Goal: Use online tool/utility: Utilize a website feature to perform a specific function

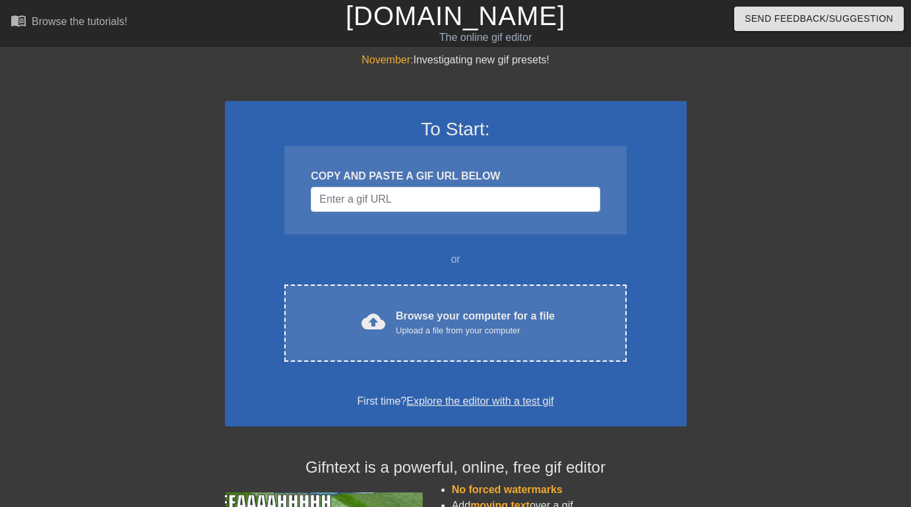
scroll to position [21, 0]
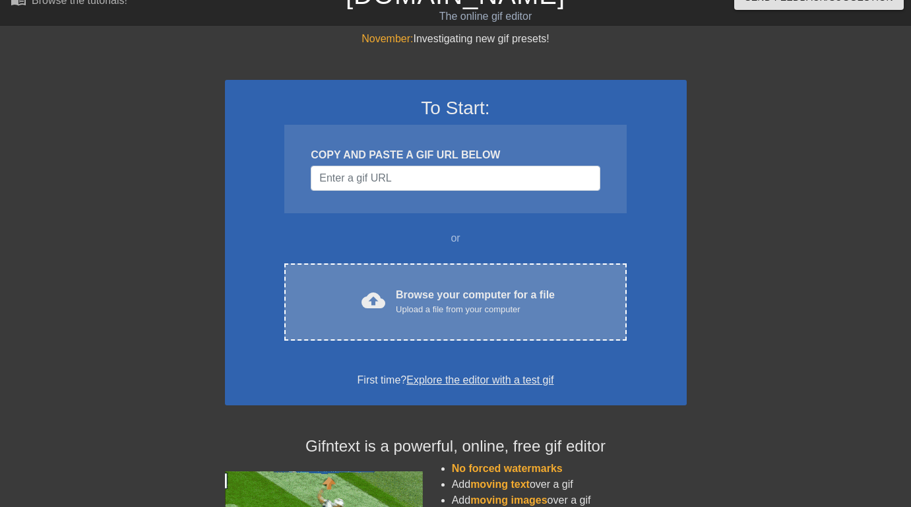
click at [475, 290] on div "Browse your computer for a file Upload a file from your computer" at bounding box center [475, 301] width 159 height 29
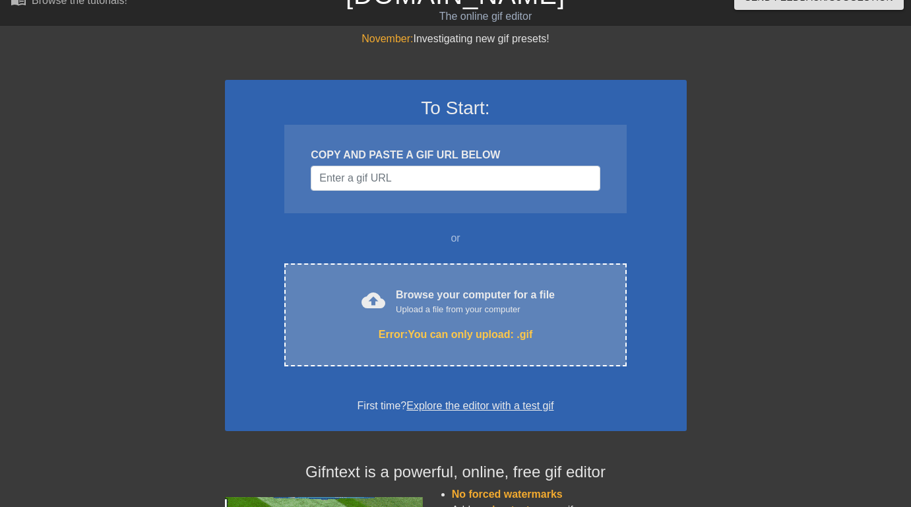
click at [483, 280] on div "cloud_upload Browse your computer for a file Upload a file from your computer E…" at bounding box center [455, 314] width 342 height 103
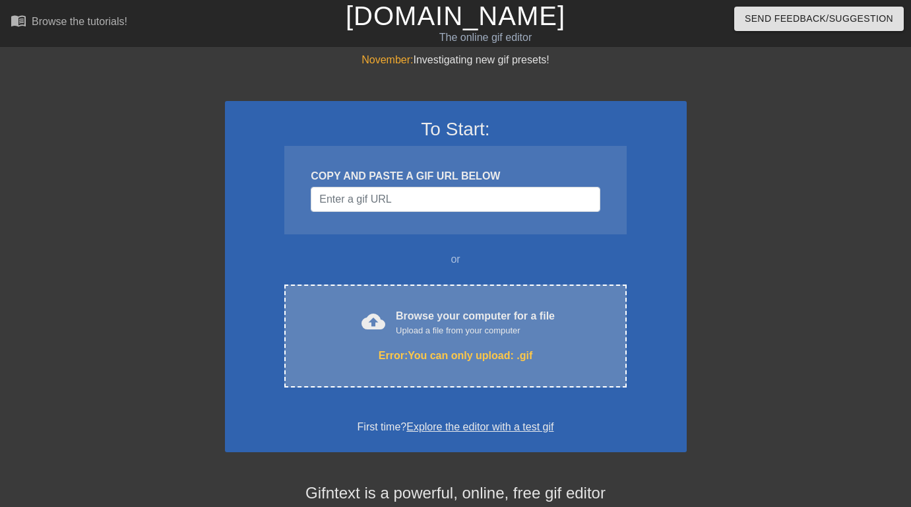
scroll to position [0, 0]
click at [465, 314] on div "Browse your computer for a file Upload a file from your computer" at bounding box center [475, 322] width 159 height 29
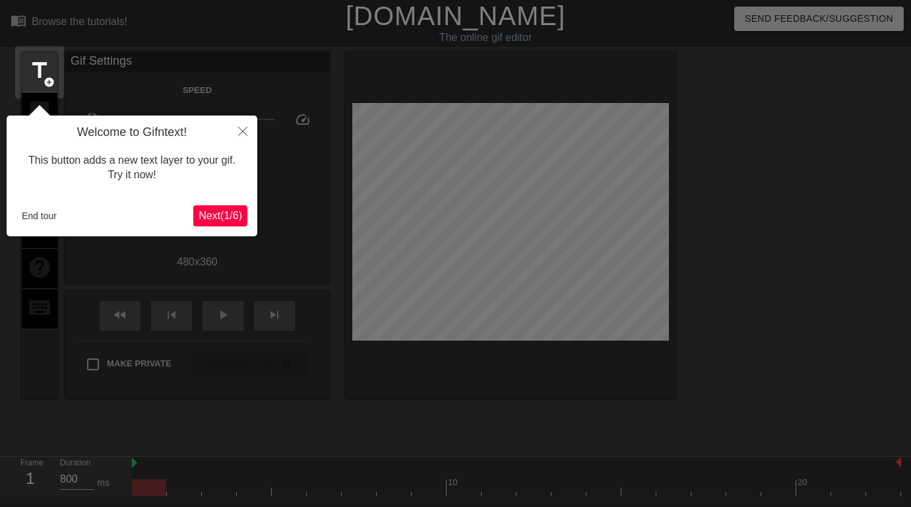
scroll to position [32, 0]
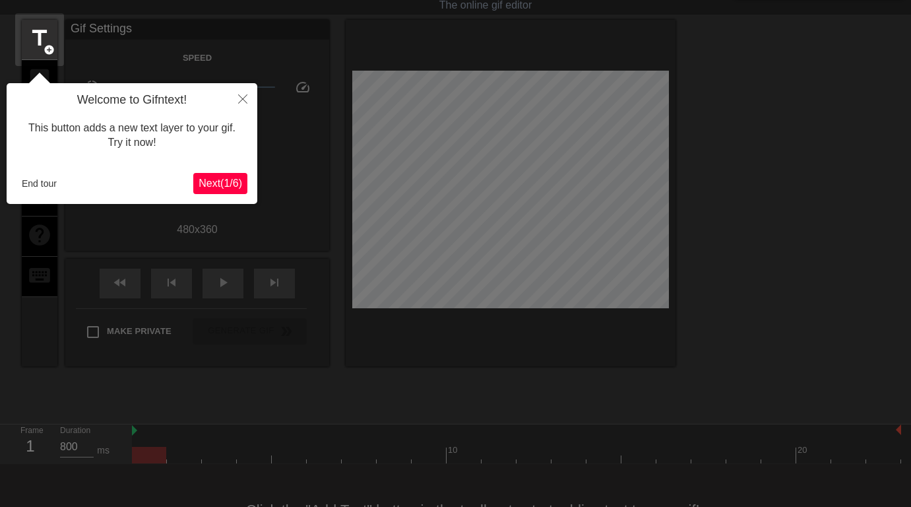
click at [242, 95] on icon "Close" at bounding box center [242, 98] width 9 height 9
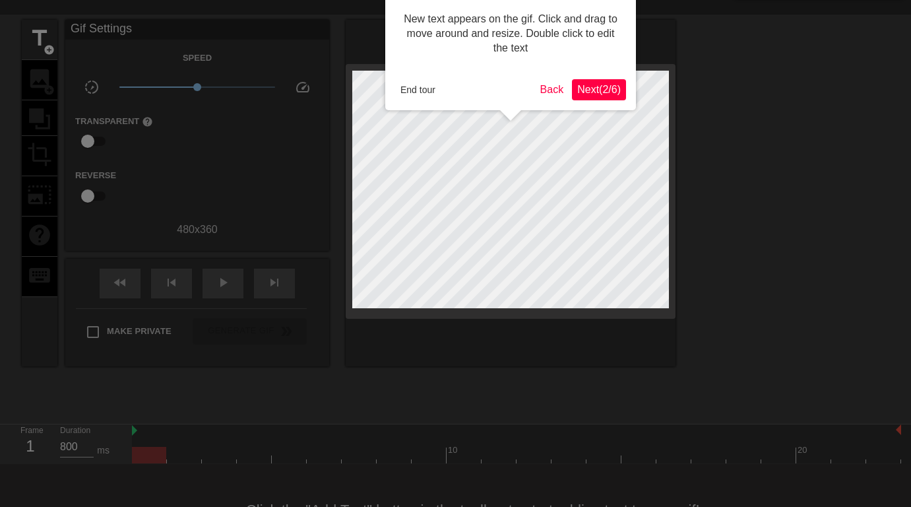
scroll to position [0, 0]
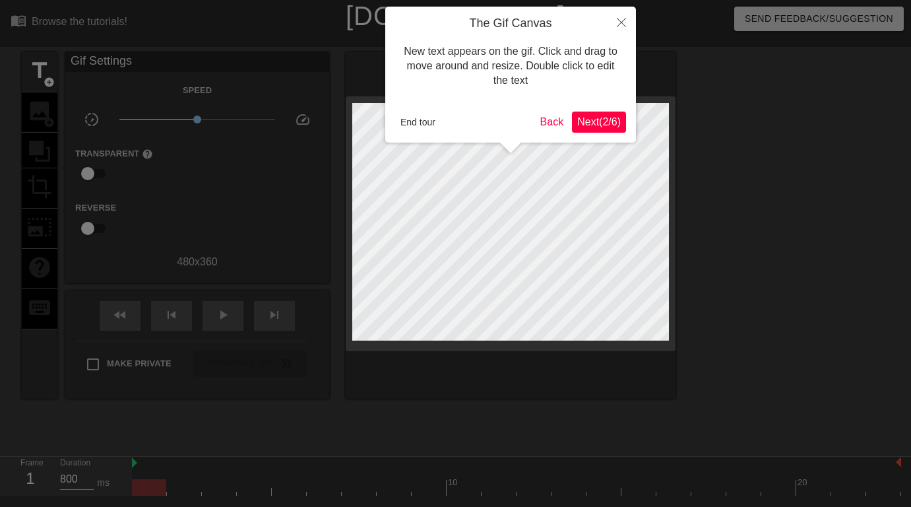
click at [623, 16] on button "Close" at bounding box center [621, 22] width 29 height 30
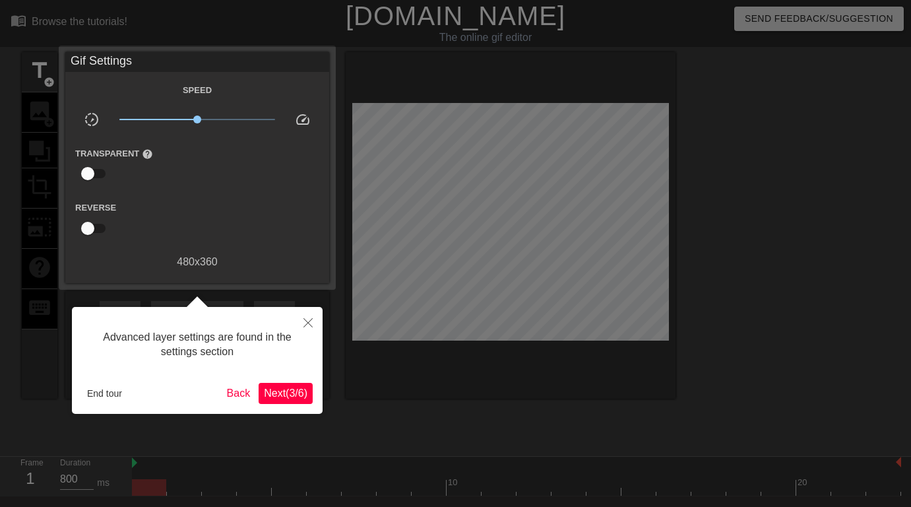
scroll to position [32, 0]
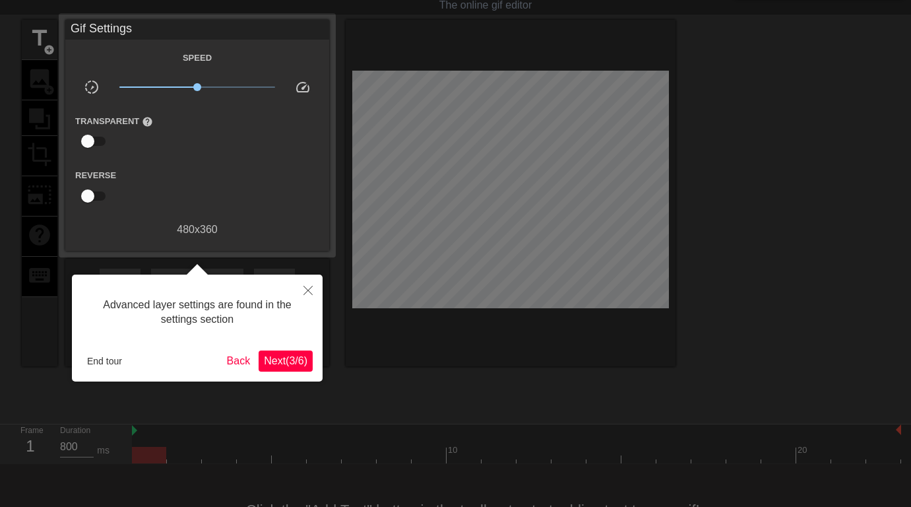
click at [309, 288] on icon "Close" at bounding box center [307, 290] width 9 height 9
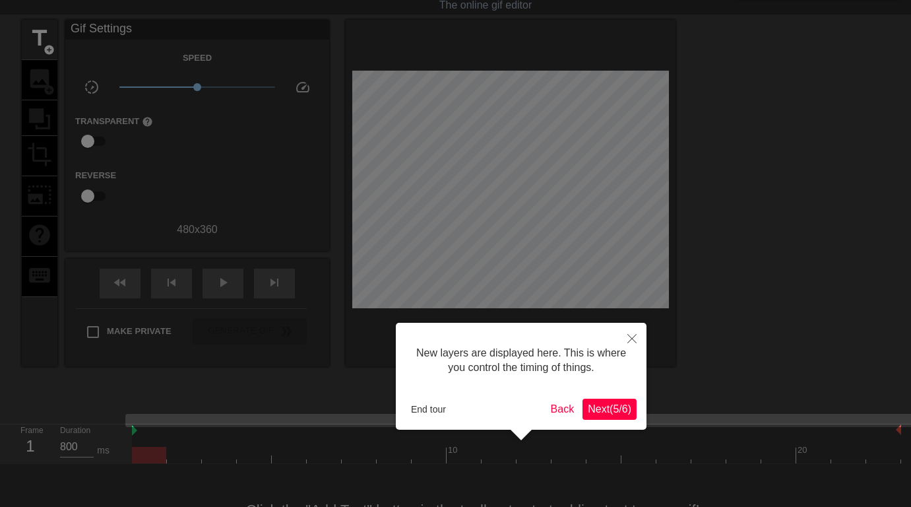
click at [637, 336] on button "Close" at bounding box center [632, 338] width 29 height 30
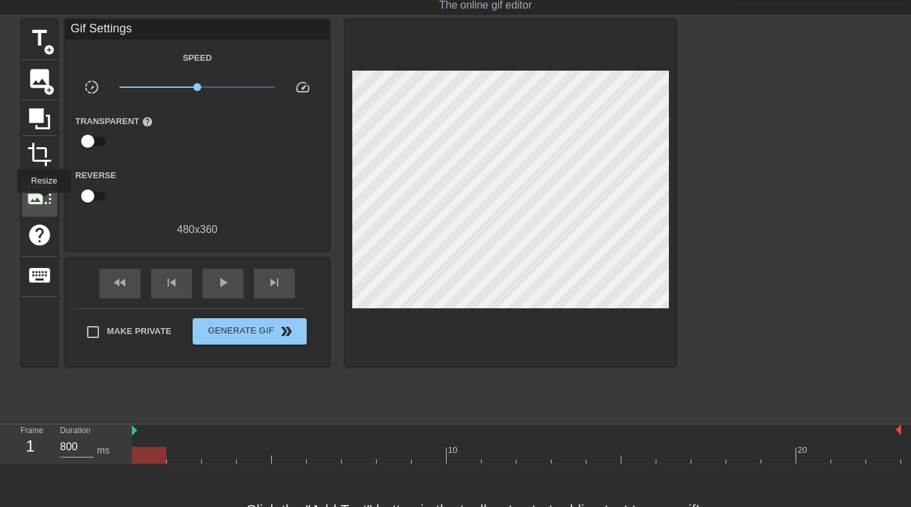
click at [44, 202] on span "photo_size_select_large" at bounding box center [39, 194] width 25 height 25
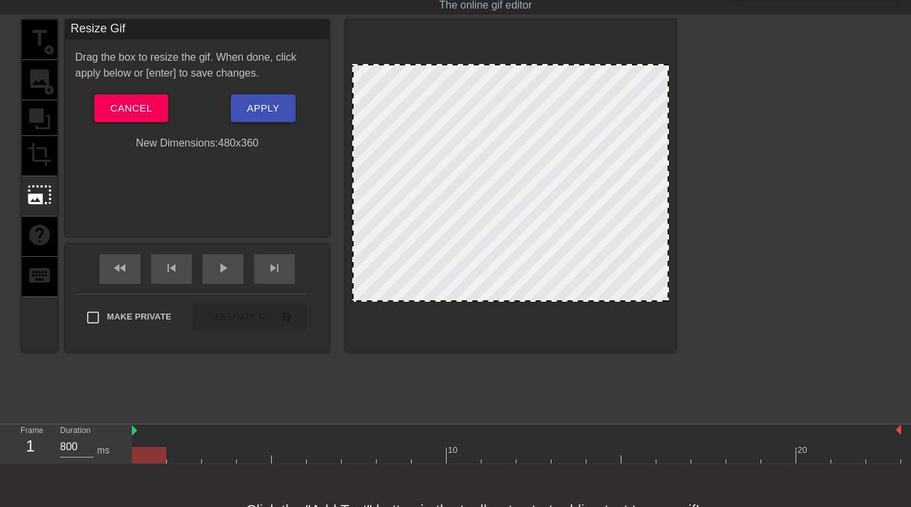
click at [490, 198] on div at bounding box center [510, 183] width 317 height 238
drag, startPoint x: 530, startPoint y: 210, endPoint x: 497, endPoint y: 147, distance: 71.7
click at [497, 147] on div at bounding box center [510, 183] width 317 height 238
drag, startPoint x: 494, startPoint y: 180, endPoint x: 430, endPoint y: 113, distance: 93.3
click at [430, 113] on div at bounding box center [510, 183] width 317 height 238
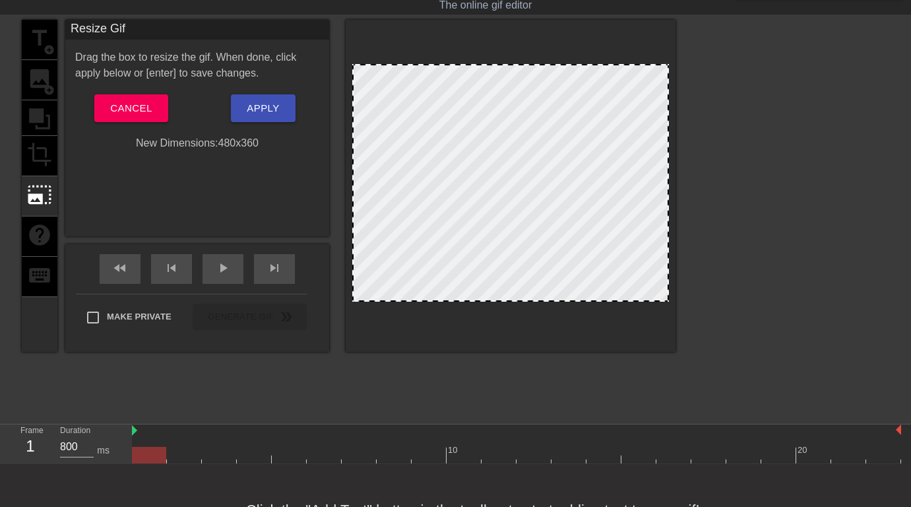
drag, startPoint x: 356, startPoint y: 66, endPoint x: 459, endPoint y: 121, distance: 116.0
click at [459, 121] on div at bounding box center [510, 183] width 317 height 238
drag, startPoint x: 356, startPoint y: 63, endPoint x: 435, endPoint y: 98, distance: 86.5
click at [435, 98] on div at bounding box center [511, 186] width 330 height 332
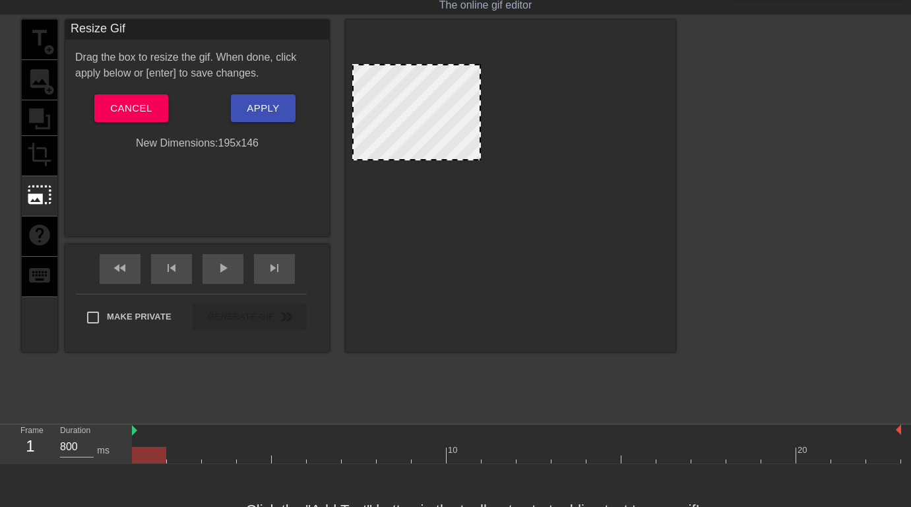
drag, startPoint x: 667, startPoint y: 300, endPoint x: 482, endPoint y: 164, distance: 229.9
click at [417, 65] on span at bounding box center [417, 65] width 0 height 0
click at [507, 169] on div at bounding box center [510, 183] width 317 height 238
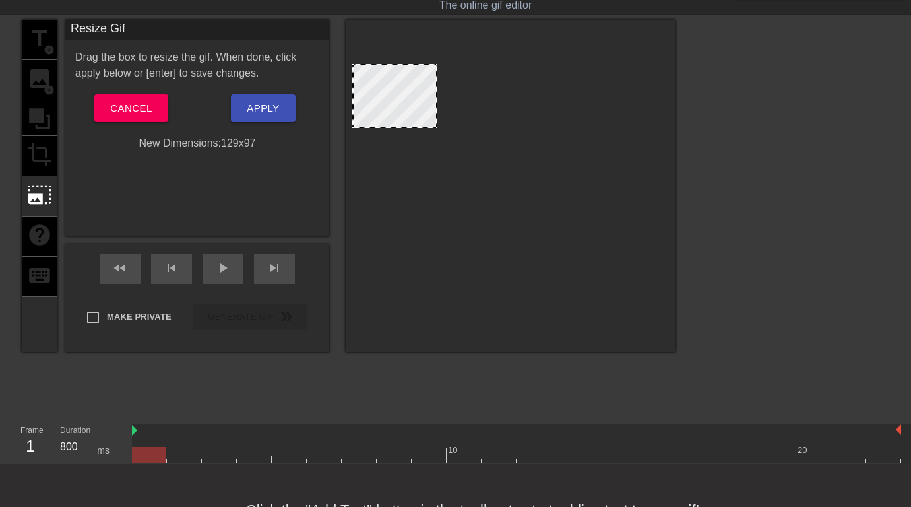
drag, startPoint x: 480, startPoint y: 161, endPoint x: 423, endPoint y: 127, distance: 66.3
click at [395, 65] on span at bounding box center [395, 65] width 0 height 0
drag, startPoint x: 371, startPoint y: 74, endPoint x: 416, endPoint y: 97, distance: 50.5
click at [416, 98] on div at bounding box center [394, 96] width 85 height 64
click at [437, 140] on div at bounding box center [510, 183] width 317 height 238
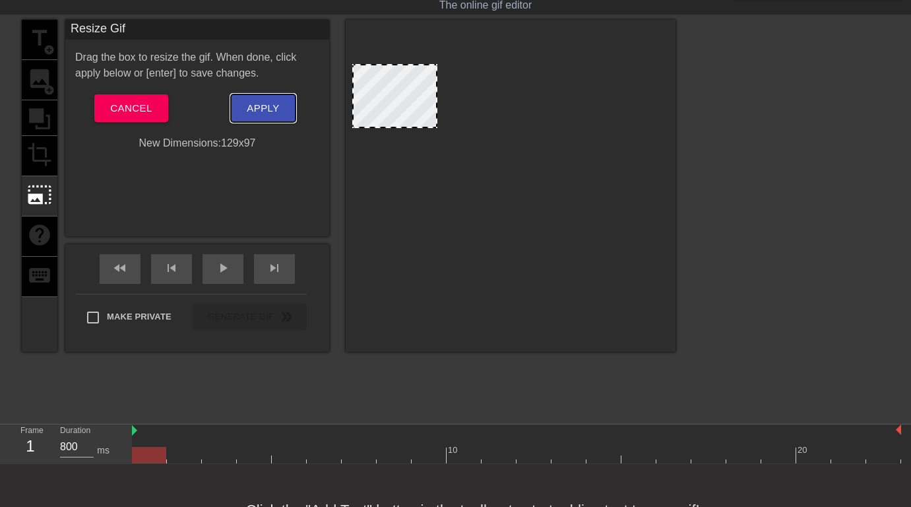
click at [274, 108] on span "Apply" at bounding box center [263, 108] width 32 height 17
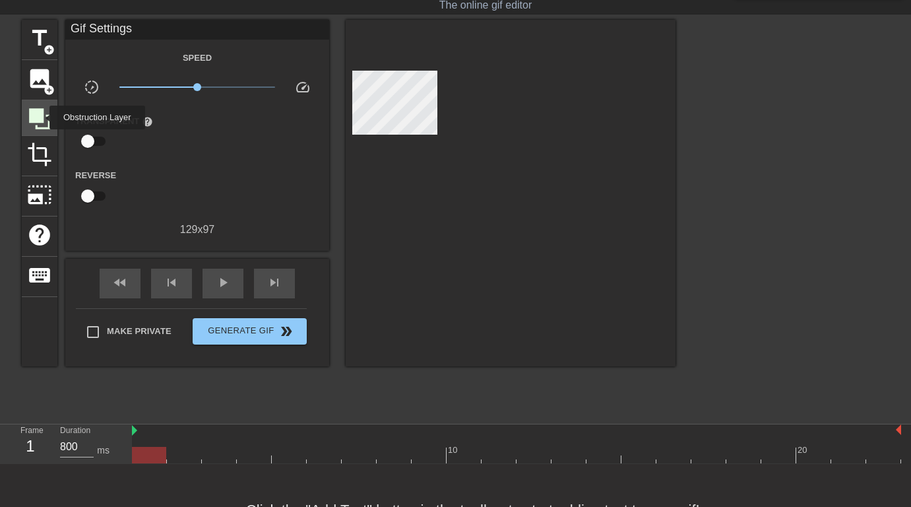
click at [41, 117] on icon at bounding box center [39, 118] width 21 height 21
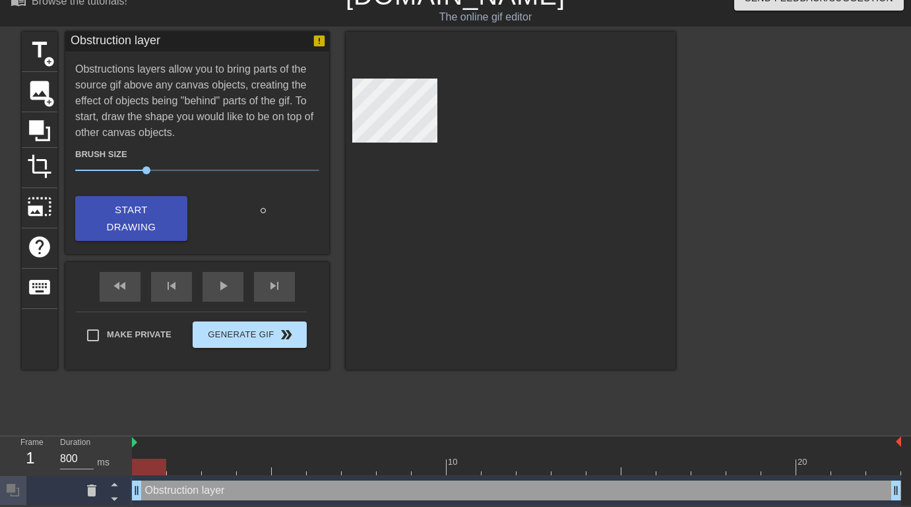
scroll to position [21, 0]
click at [96, 493] on icon at bounding box center [92, 490] width 16 height 16
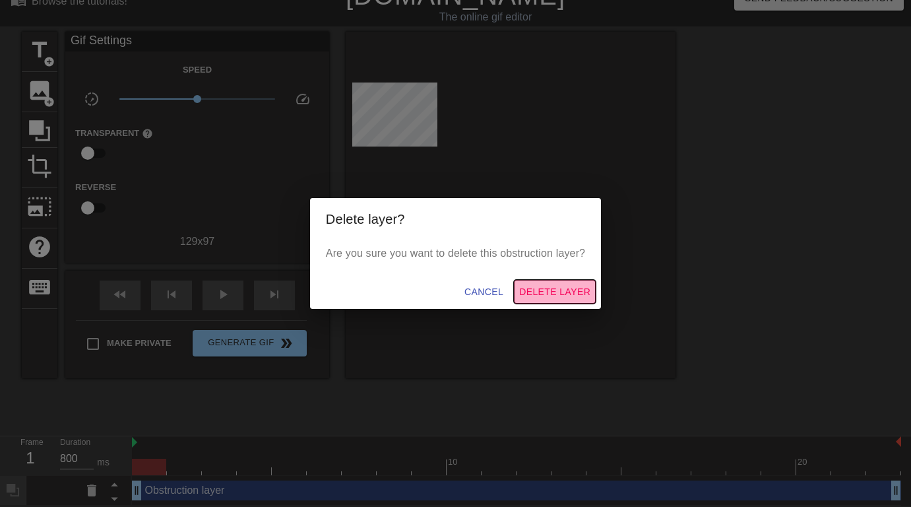
click at [542, 294] on span "Delete Layer" at bounding box center [554, 292] width 71 height 16
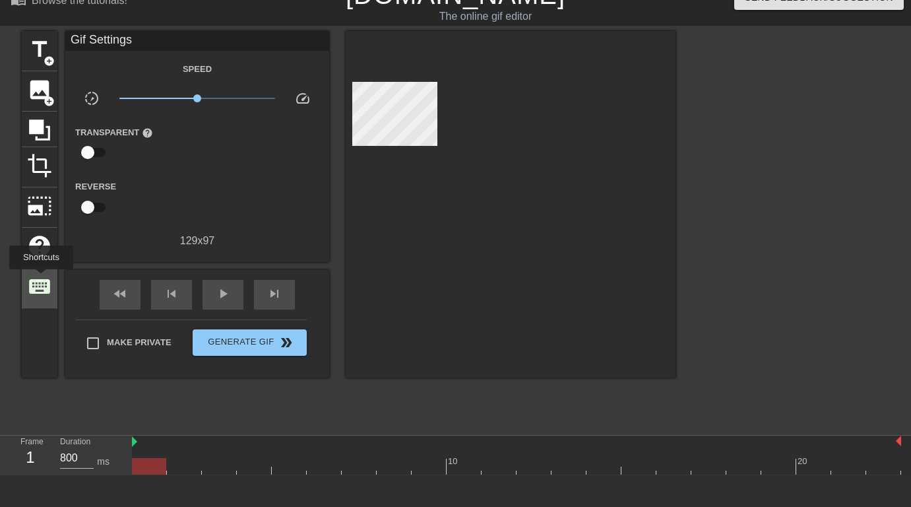
click at [42, 278] on span "keyboard" at bounding box center [39, 286] width 25 height 25
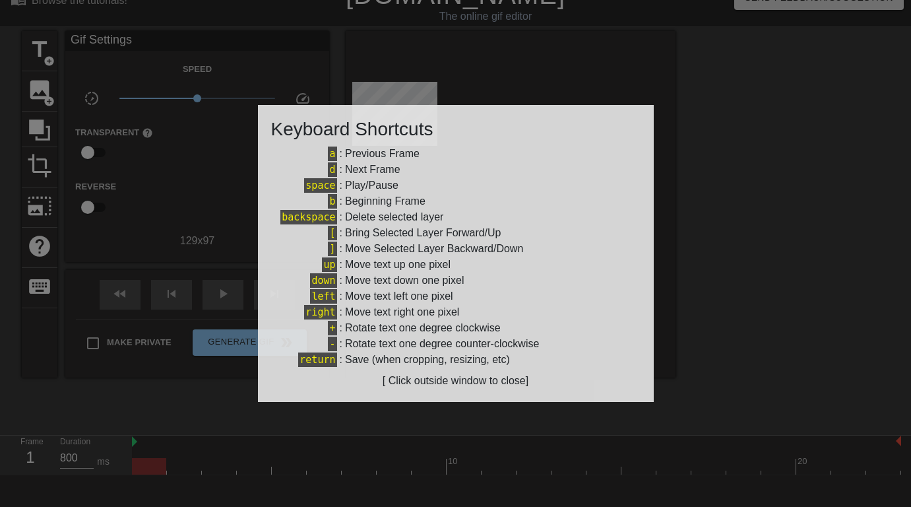
click at [133, 234] on div at bounding box center [455, 253] width 911 height 507
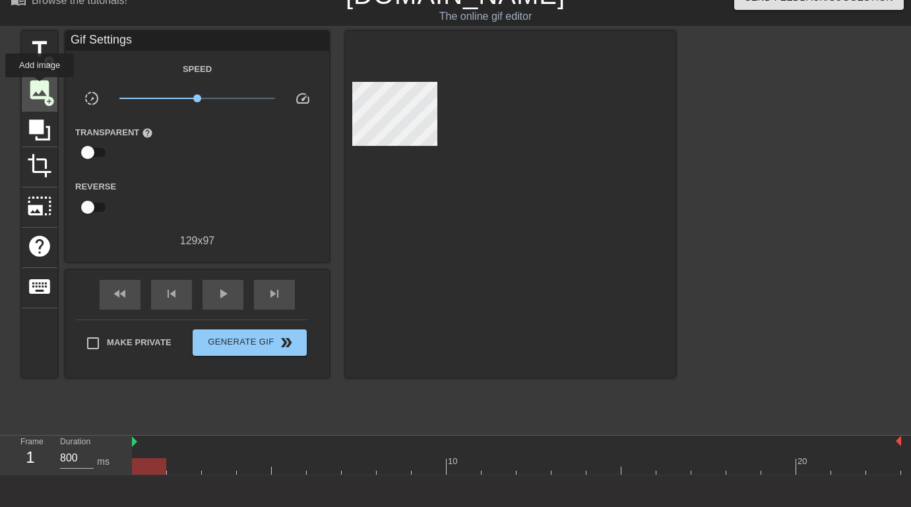
click at [40, 86] on span "image" at bounding box center [39, 89] width 25 height 25
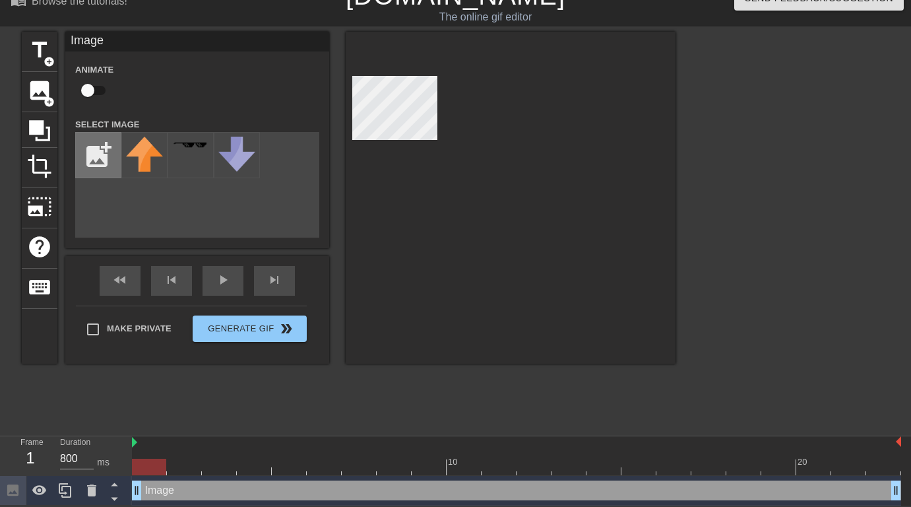
click at [94, 160] on input "file" at bounding box center [98, 155] width 45 height 45
type input "C:\fakepath\OCR_Logo_200x113 copy.png"
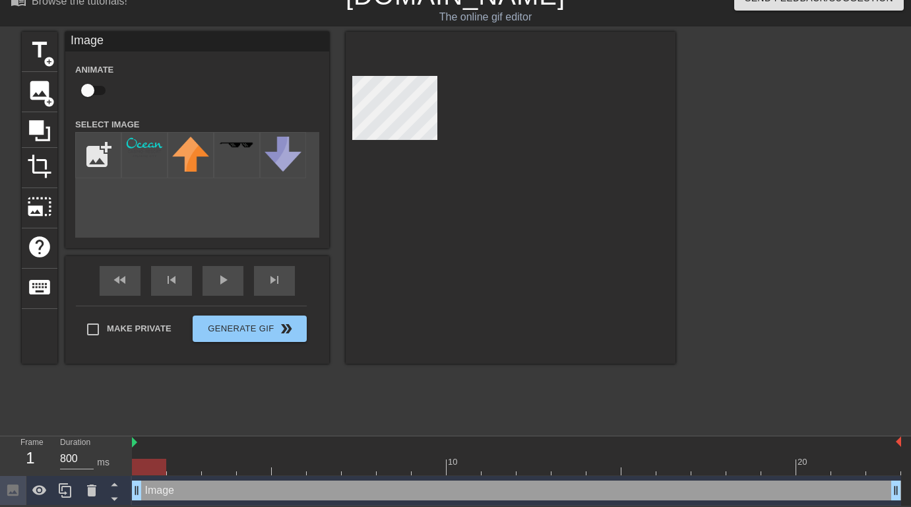
drag, startPoint x: 144, startPoint y: 164, endPoint x: 344, endPoint y: 198, distance: 202.2
click at [344, 198] on div "title add_circle image add_circle crop photo_size_select_large help keyboard Im…" at bounding box center [349, 198] width 654 height 332
click at [137, 156] on img at bounding box center [144, 147] width 37 height 21
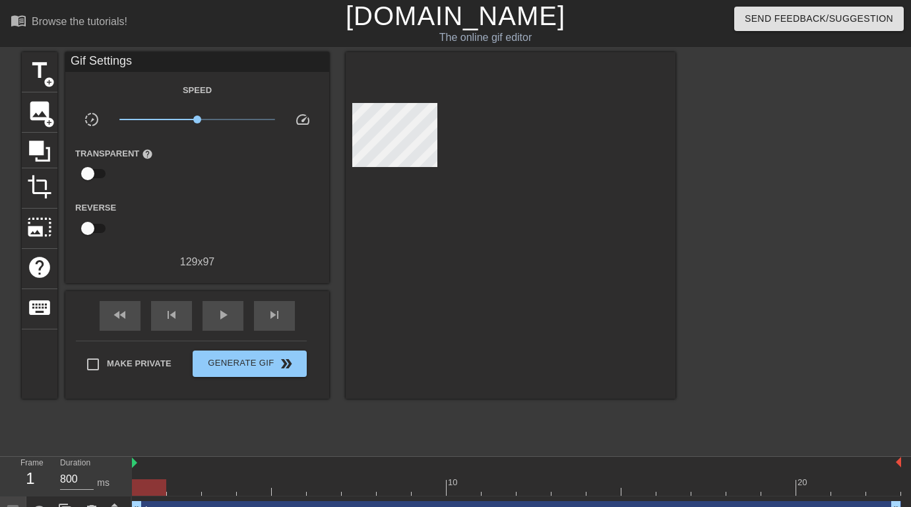
scroll to position [0, 0]
click at [396, 20] on link "[DOMAIN_NAME]" at bounding box center [456, 15] width 220 height 29
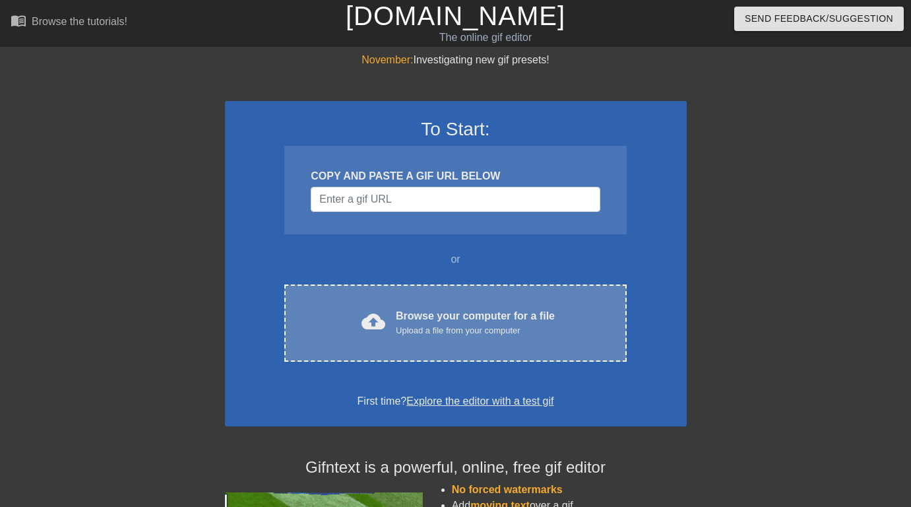
click at [437, 317] on div "Browse your computer for a file Upload a file from your computer" at bounding box center [475, 322] width 159 height 29
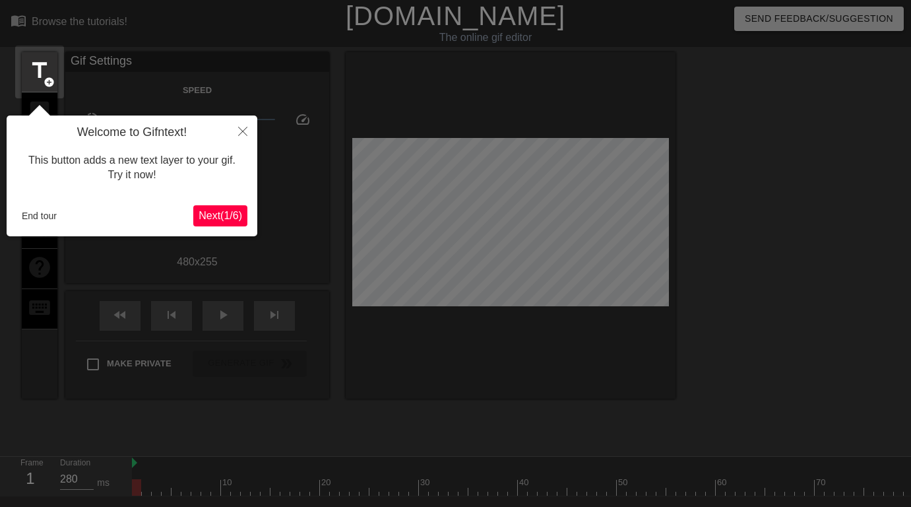
scroll to position [32, 0]
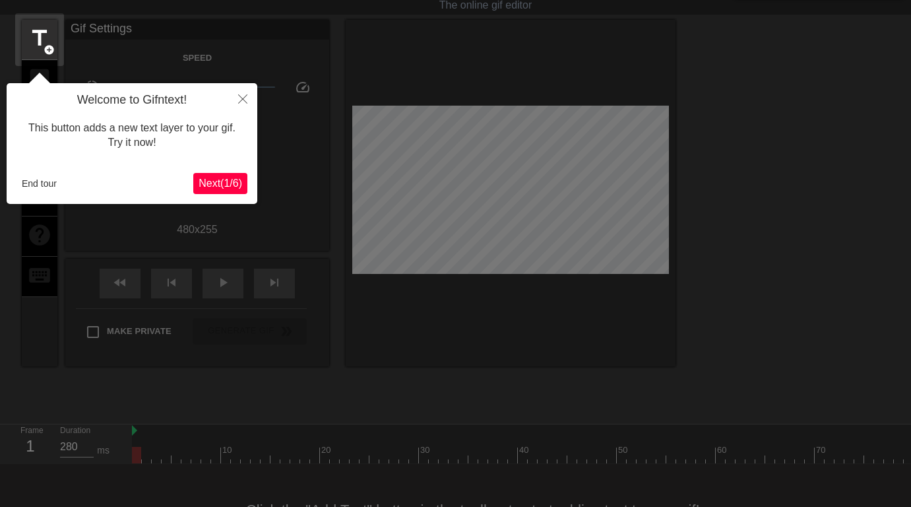
click at [242, 101] on icon "Close" at bounding box center [242, 98] width 9 height 9
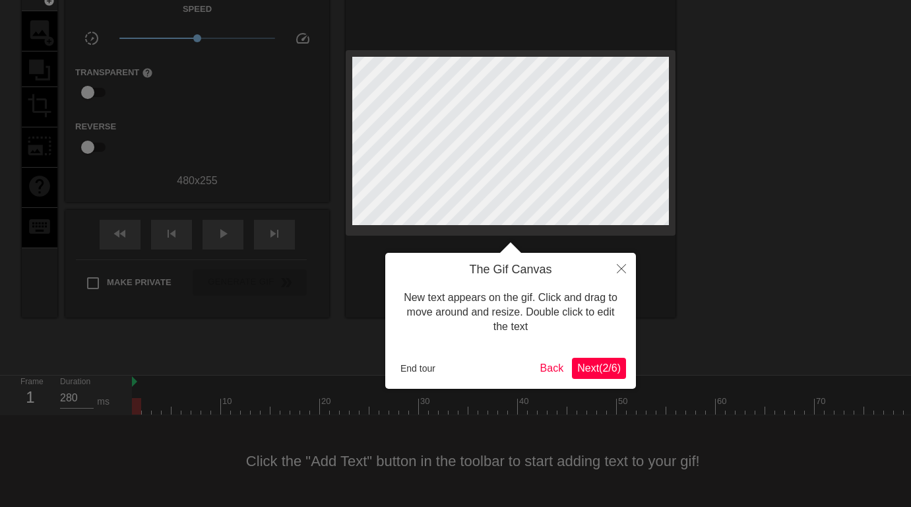
scroll to position [81, 0]
click at [622, 268] on icon "Close" at bounding box center [621, 268] width 9 height 9
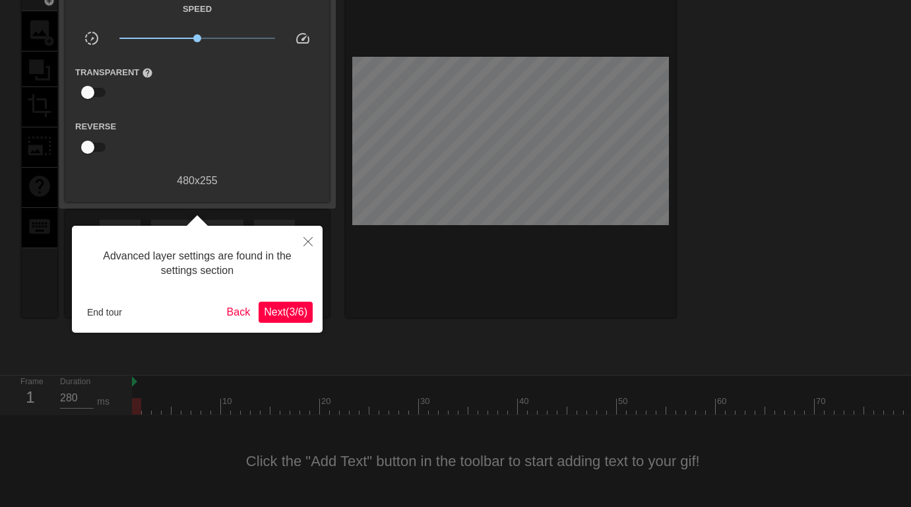
scroll to position [32, 0]
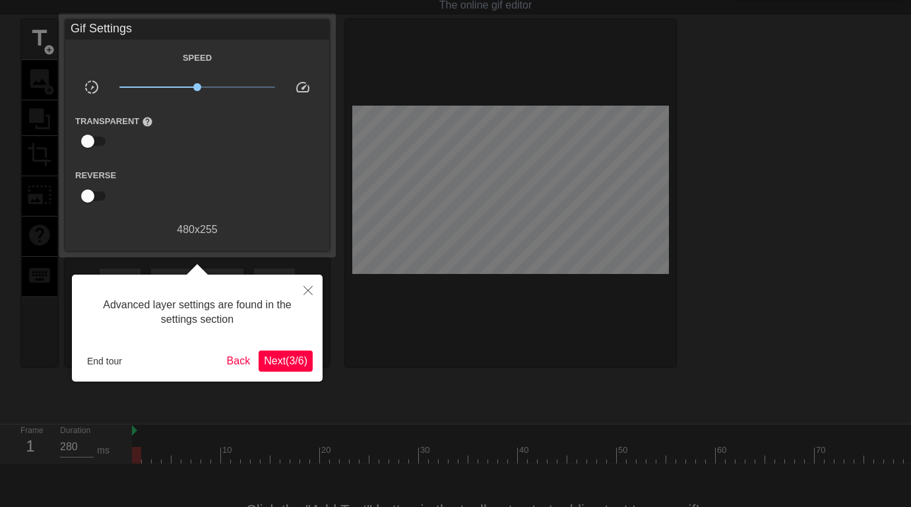
click at [303, 293] on icon "Close" at bounding box center [307, 290] width 9 height 9
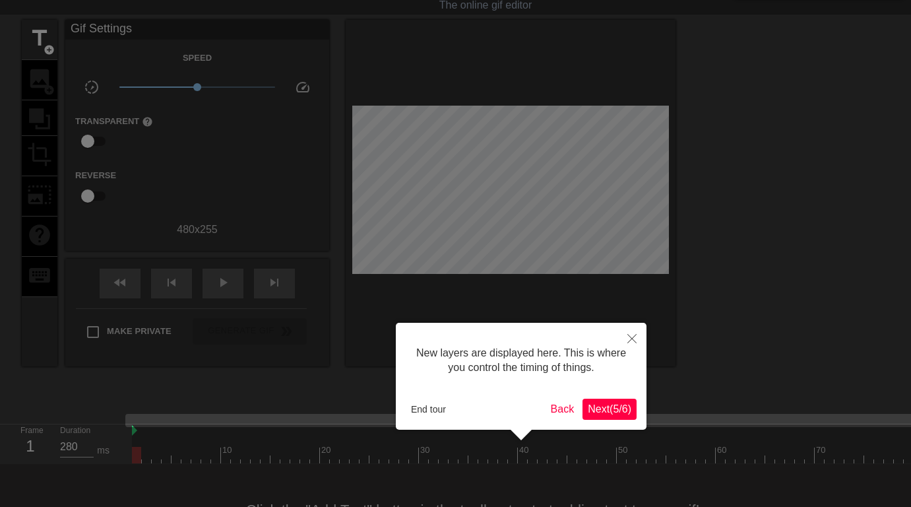
scroll to position [11, 0]
click at [631, 335] on icon "Close" at bounding box center [631, 338] width 9 height 9
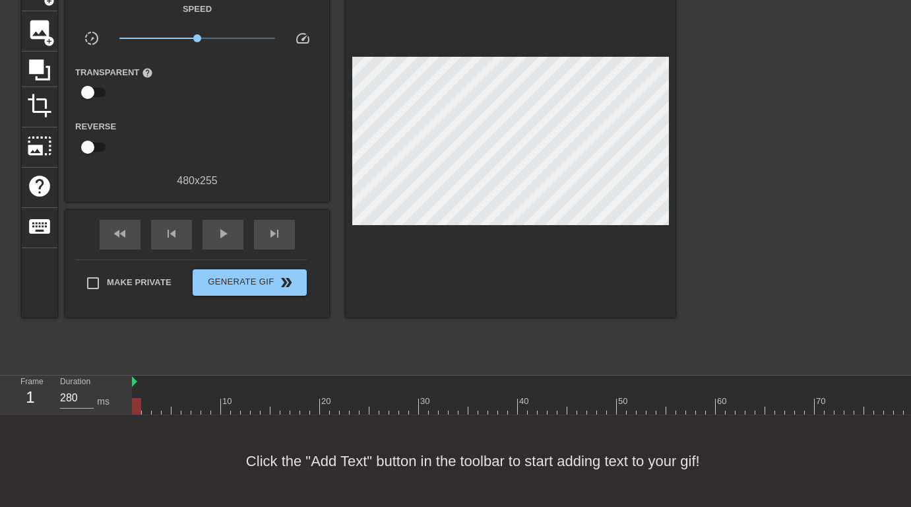
type input "40"
click at [89, 88] on input "checkbox" at bounding box center [87, 92] width 75 height 25
checkbox input "true"
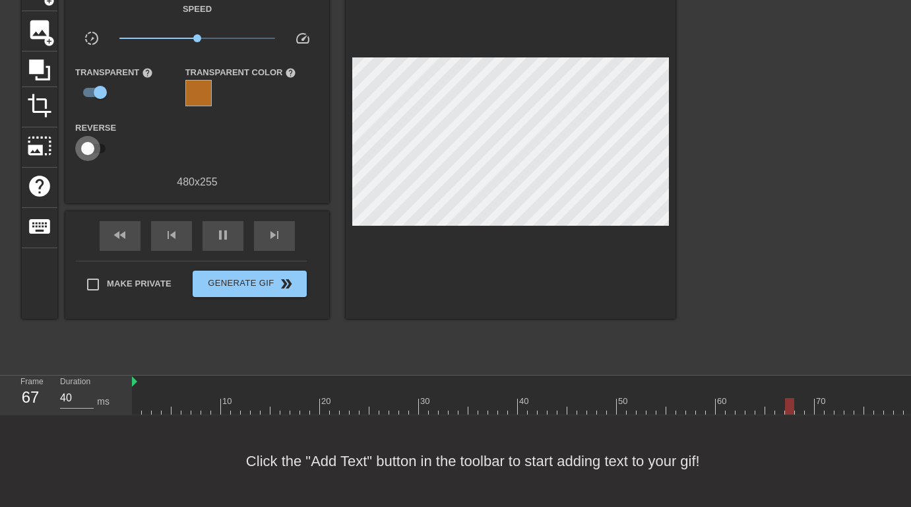
click at [85, 146] on input "checkbox" at bounding box center [87, 148] width 75 height 25
checkbox input "true"
click at [40, 144] on span "photo_size_select_large" at bounding box center [39, 145] width 25 height 25
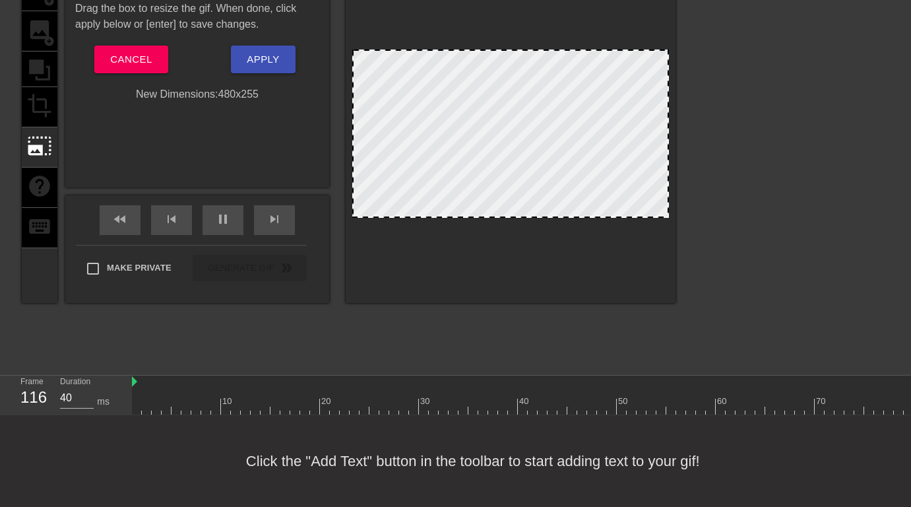
drag, startPoint x: 353, startPoint y: 49, endPoint x: 383, endPoint y: 72, distance: 37.6
click at [383, 72] on div at bounding box center [511, 137] width 330 height 332
click at [567, 158] on div at bounding box center [510, 133] width 317 height 168
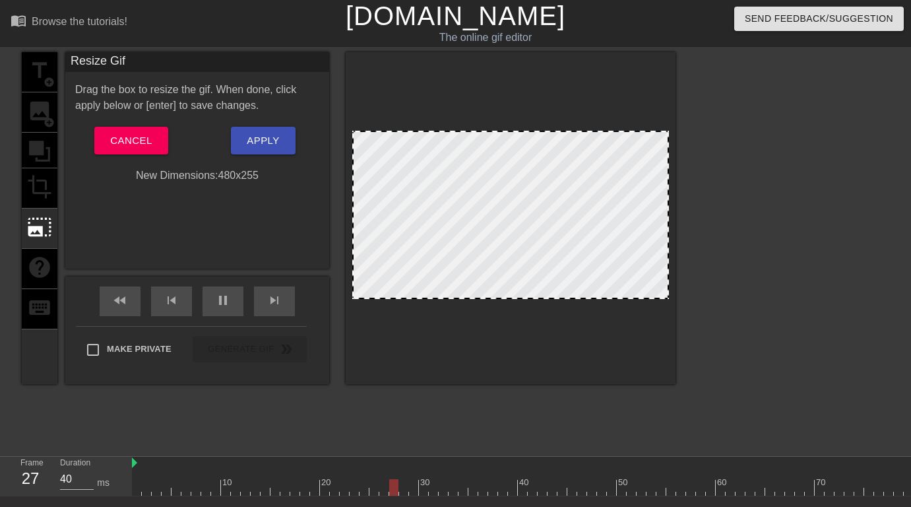
scroll to position [0, 0]
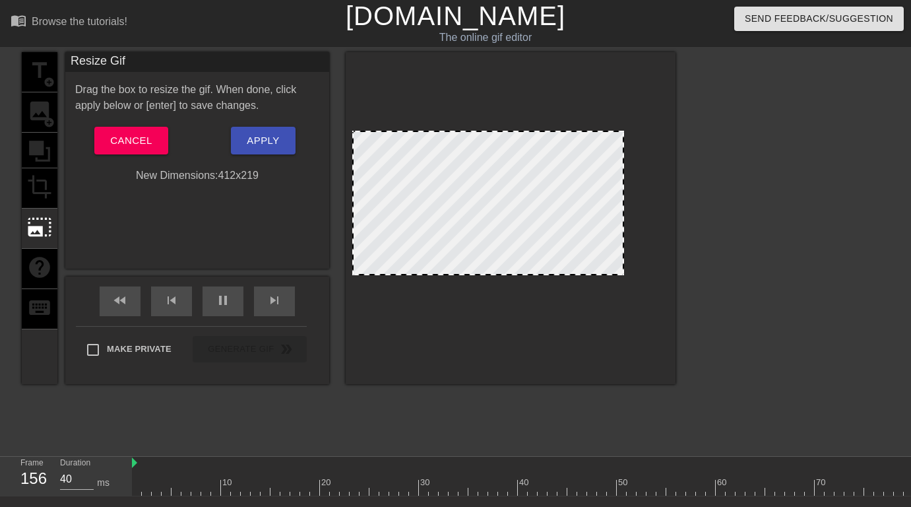
drag, startPoint x: 664, startPoint y: 295, endPoint x: 620, endPoint y: 227, distance: 81.4
drag, startPoint x: 410, startPoint y: 174, endPoint x: 436, endPoint y: 179, distance: 26.9
click at [436, 179] on div at bounding box center [488, 203] width 272 height 144
drag, startPoint x: 355, startPoint y: 131, endPoint x: 373, endPoint y: 139, distance: 19.5
click at [373, 139] on div at bounding box center [488, 203] width 272 height 144
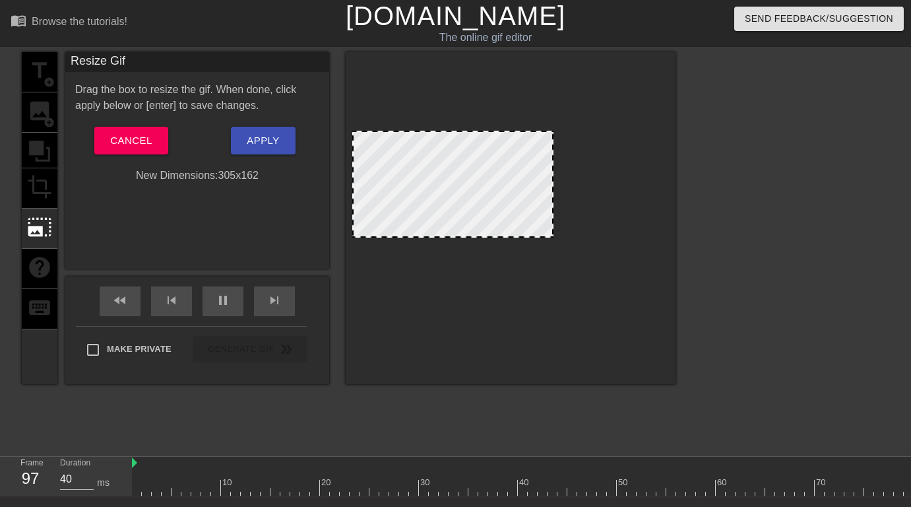
drag, startPoint x: 356, startPoint y: 274, endPoint x: 397, endPoint y: 237, distance: 55.6
click at [397, 237] on div at bounding box center [453, 236] width 199 height 7
drag, startPoint x: 398, startPoint y: 182, endPoint x: 442, endPoint y: 201, distance: 47.6
click at [442, 201] on div at bounding box center [452, 184] width 201 height 107
click at [131, 150] on button "Cancel" at bounding box center [130, 141] width 73 height 28
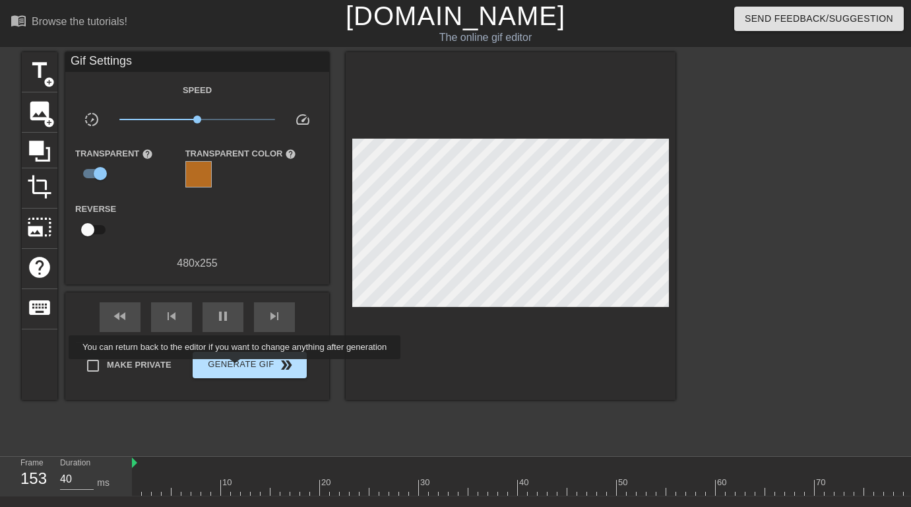
type input "280"
click at [243, 368] on span "Generate Gif double_arrow" at bounding box center [250, 365] width 104 height 16
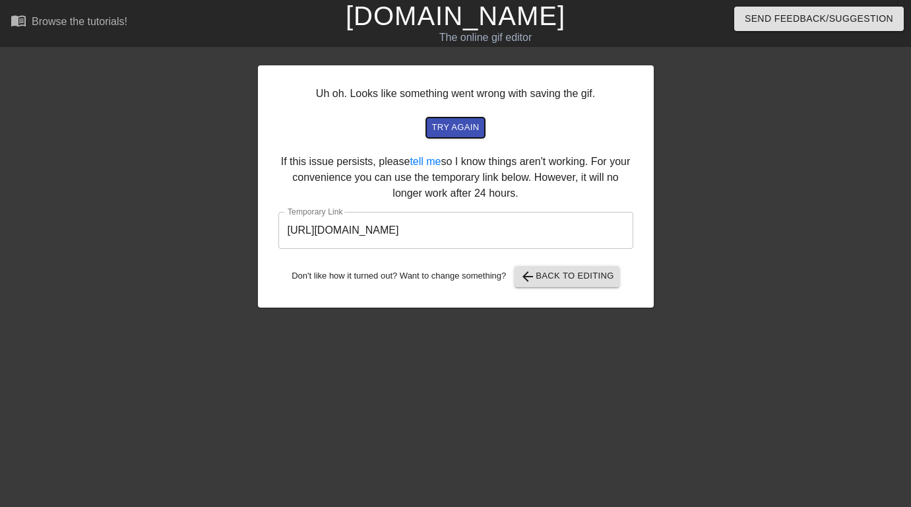
click at [467, 129] on span "try again" at bounding box center [455, 127] width 48 height 15
click at [548, 271] on span "arrow_back Back to Editing" at bounding box center [567, 277] width 94 height 16
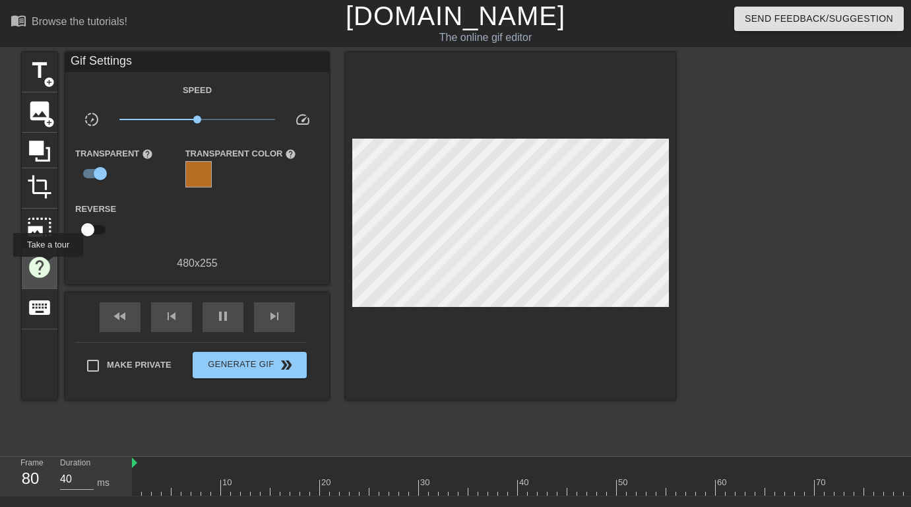
click at [49, 266] on span "help" at bounding box center [39, 267] width 25 height 25
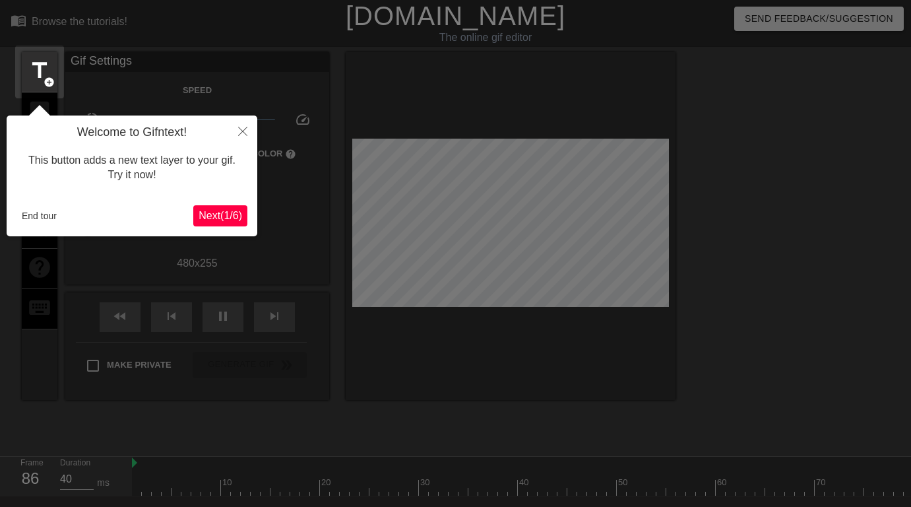
scroll to position [32, 0]
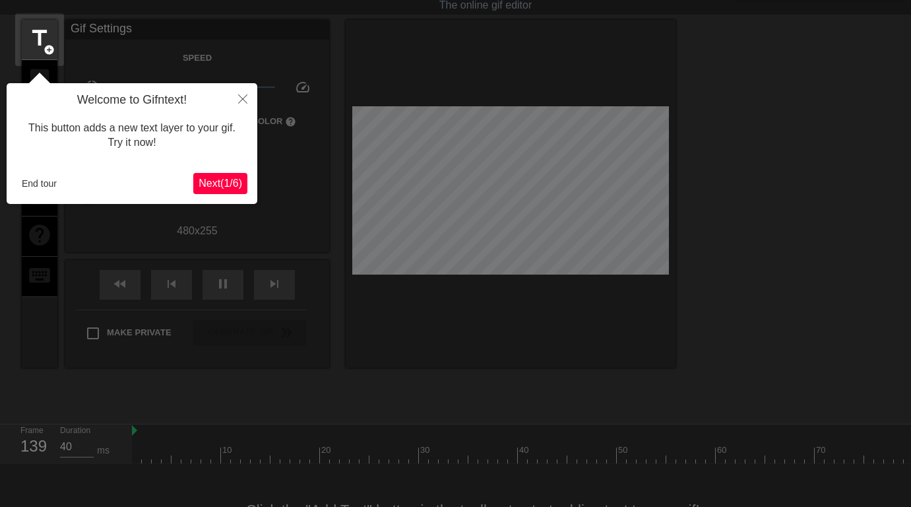
click at [47, 183] on button "End tour" at bounding box center [39, 184] width 46 height 20
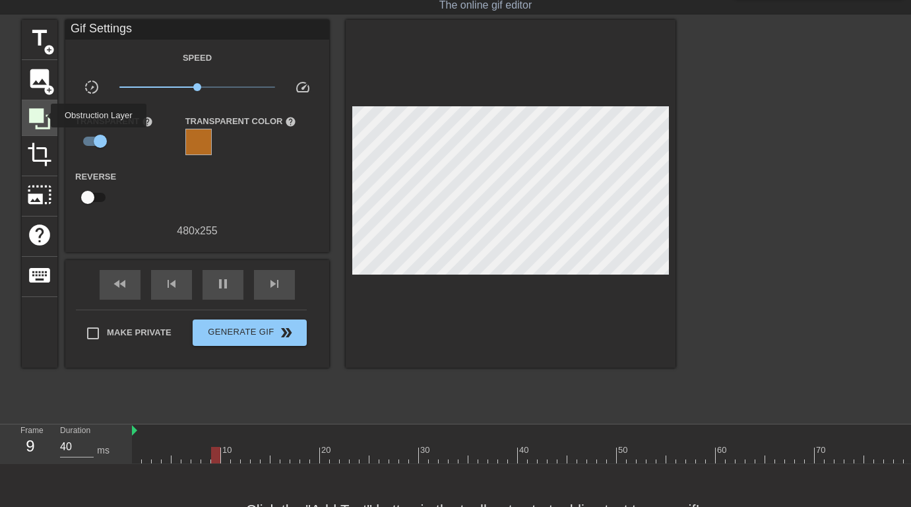
click at [42, 115] on icon at bounding box center [39, 118] width 21 height 21
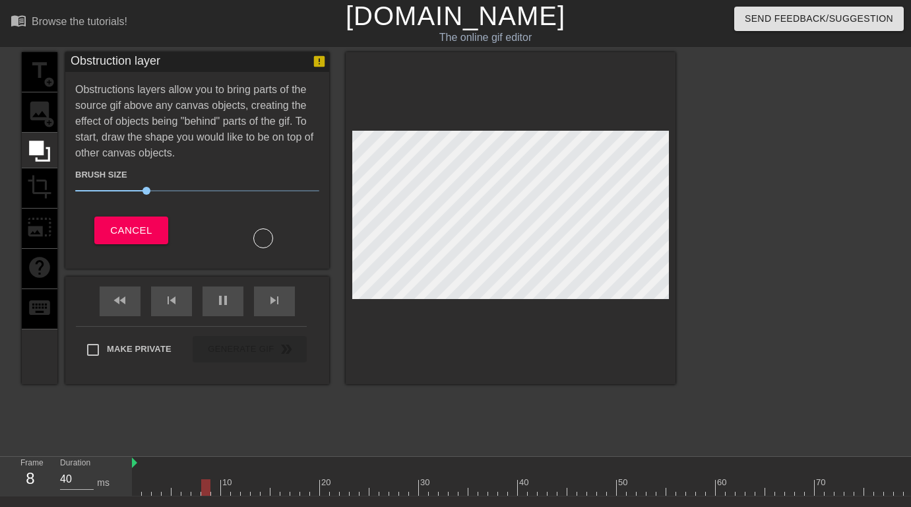
scroll to position [0, 0]
click at [49, 150] on icon at bounding box center [39, 151] width 21 height 21
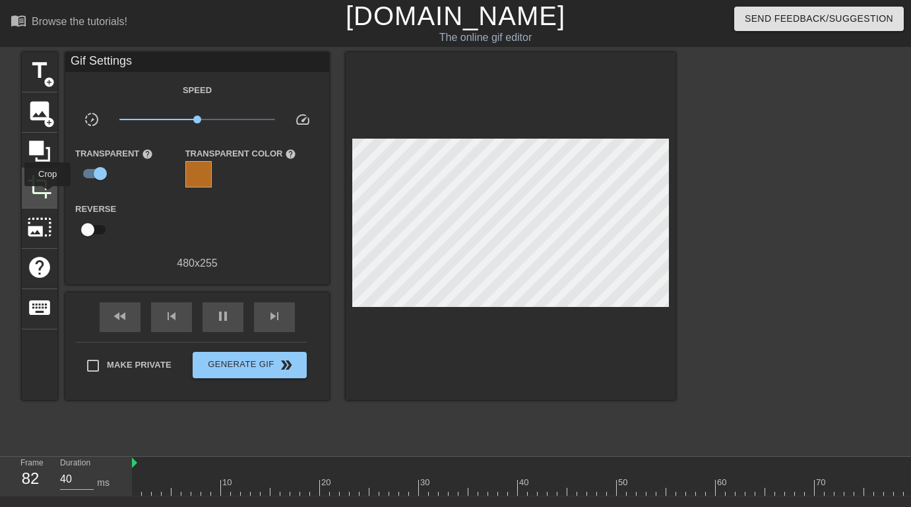
click at [48, 195] on span "crop" at bounding box center [39, 186] width 25 height 25
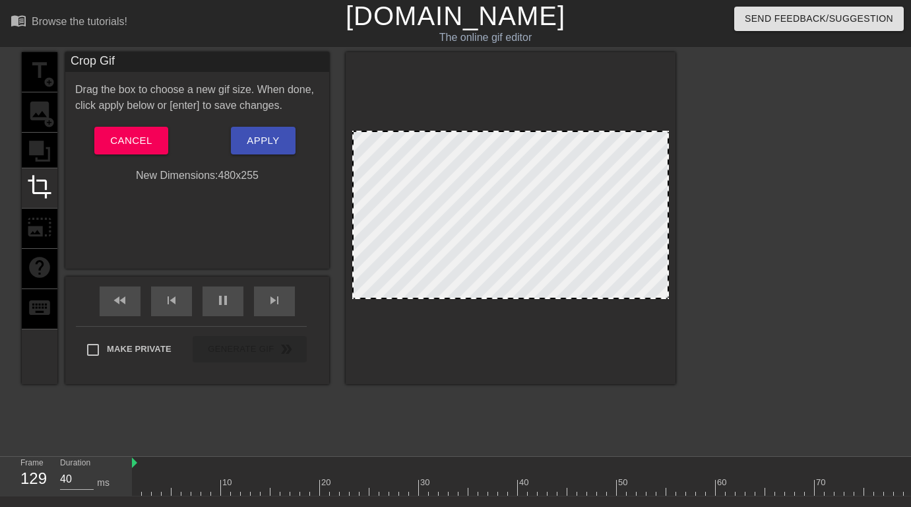
click at [220, 176] on div "New Dimensions: 480 x 255" at bounding box center [197, 176] width 264 height 16
click at [52, 221] on div "title add_circle image add_circle crop photo_size_select_large help keyboard" at bounding box center [40, 218] width 36 height 332
click at [40, 223] on div "title add_circle image add_circle crop photo_size_select_large help keyboard" at bounding box center [40, 218] width 36 height 332
click at [135, 153] on button "Cancel" at bounding box center [130, 141] width 73 height 28
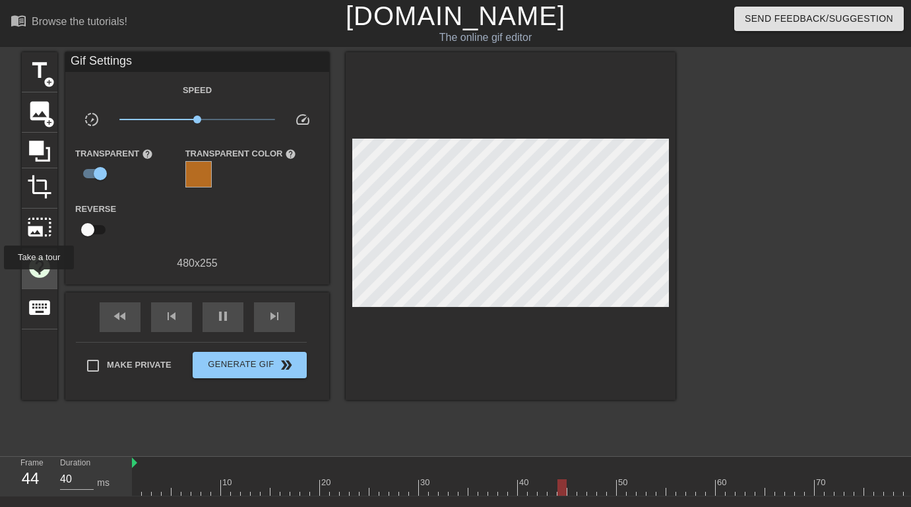
click at [40, 278] on div "help" at bounding box center [40, 269] width 36 height 40
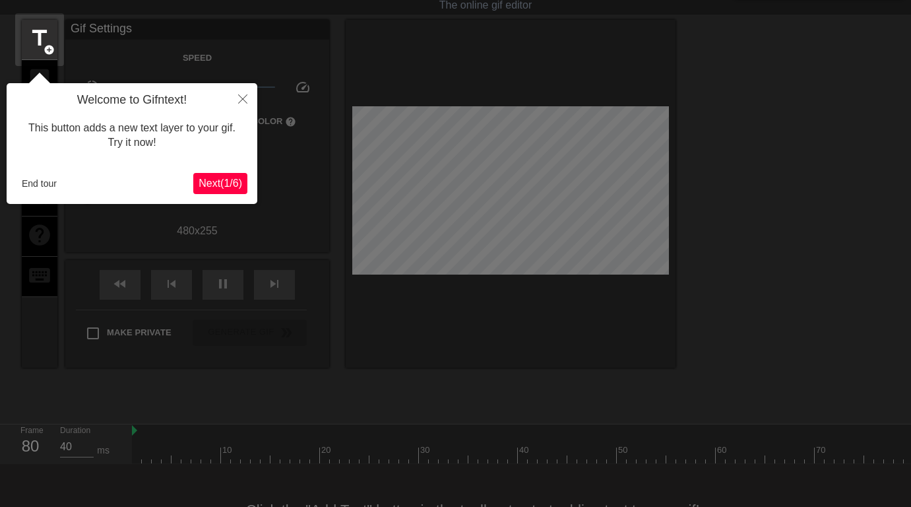
click at [239, 98] on icon "Close" at bounding box center [242, 98] width 9 height 9
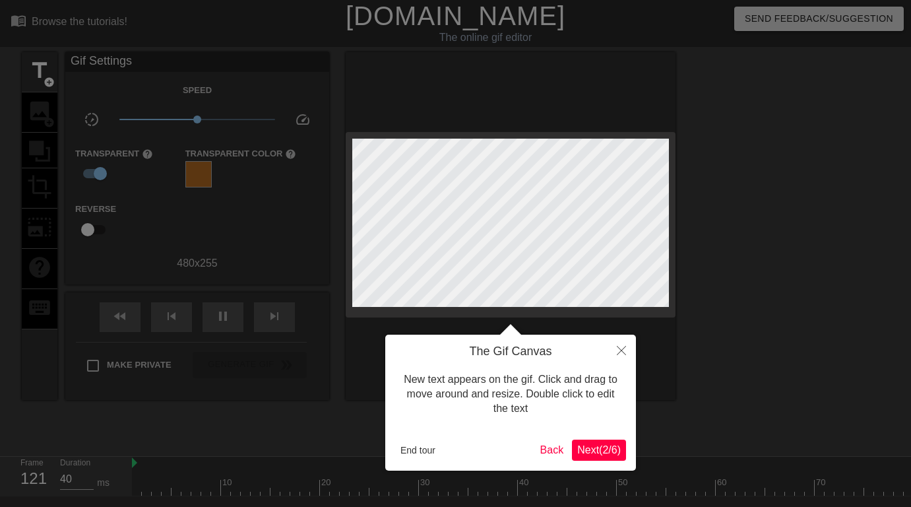
click at [618, 347] on icon "Close" at bounding box center [621, 350] width 9 height 9
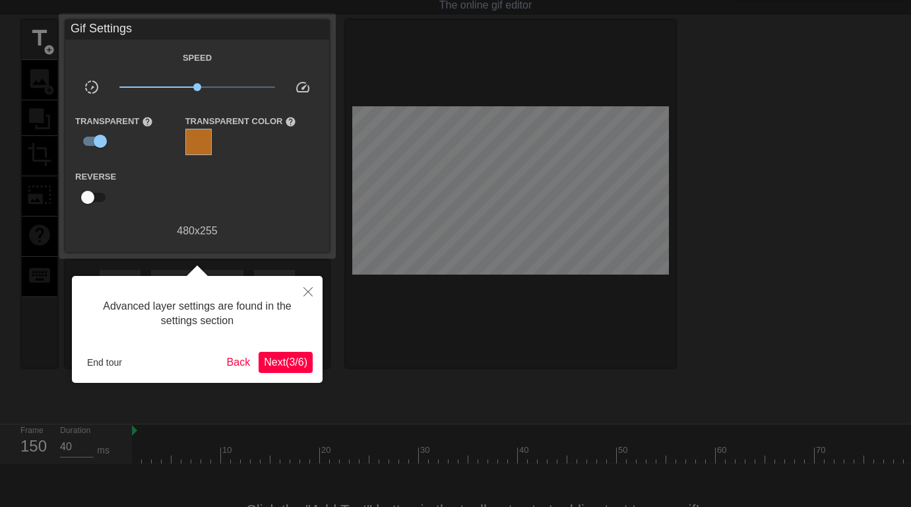
click at [104, 369] on button "End tour" at bounding box center [105, 362] width 46 height 20
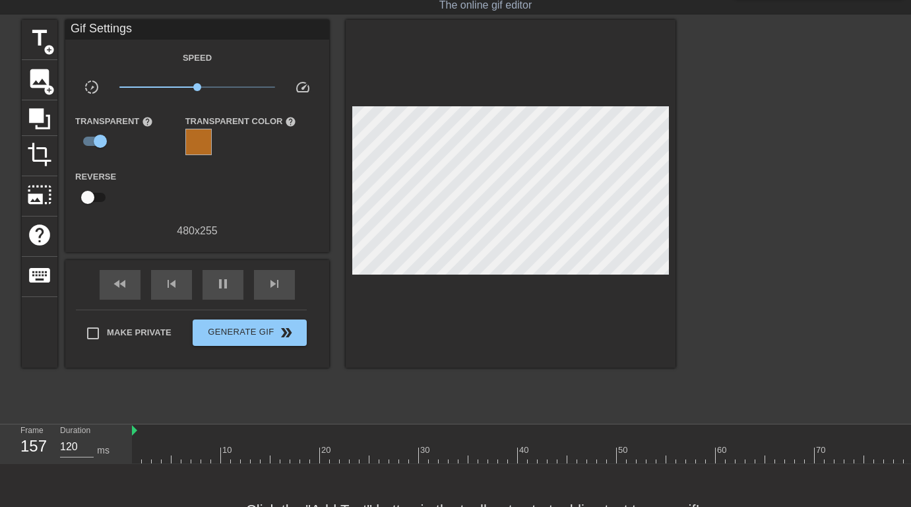
type input "40"
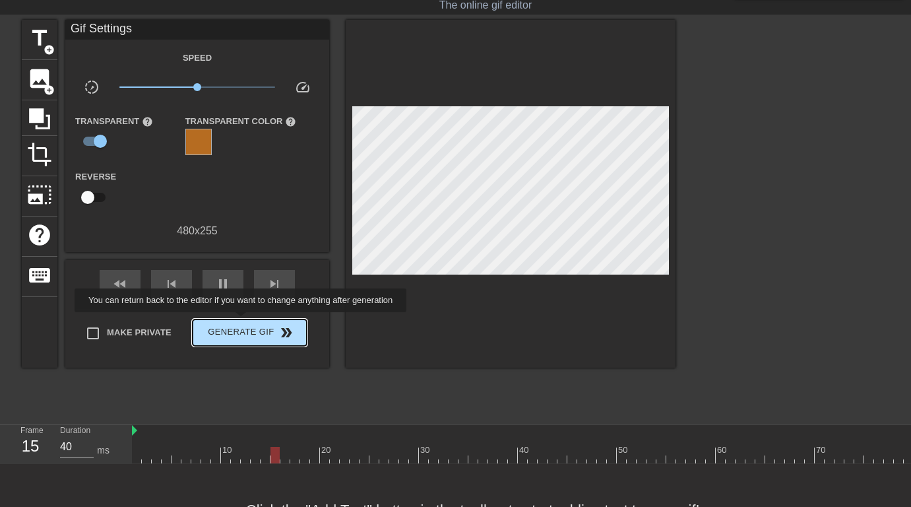
click at [249, 321] on button "Generate Gif double_arrow" at bounding box center [250, 332] width 114 height 26
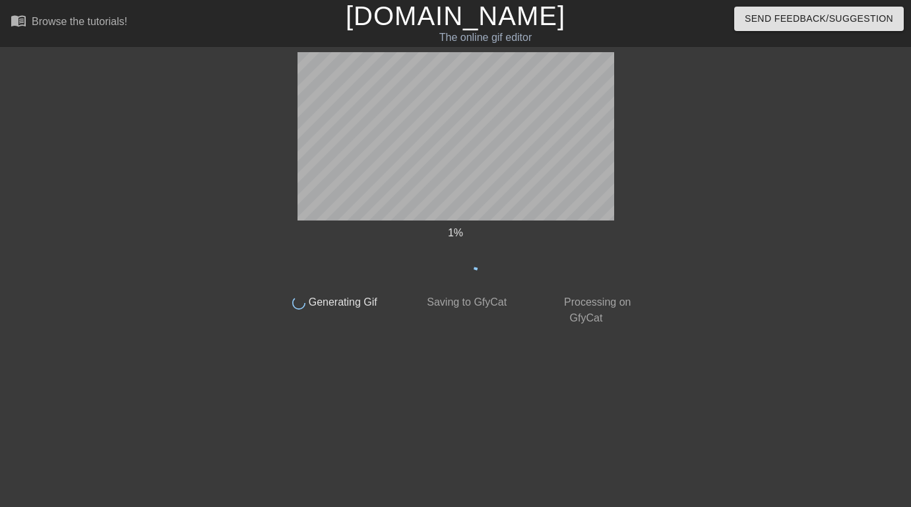
scroll to position [0, 0]
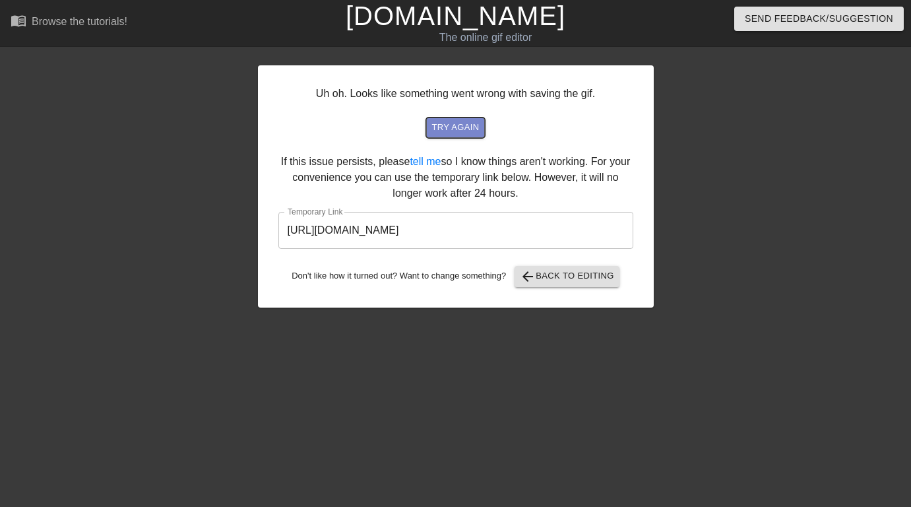
click at [443, 128] on span "try again" at bounding box center [455, 127] width 48 height 15
